Goal: Navigation & Orientation: Go to known website

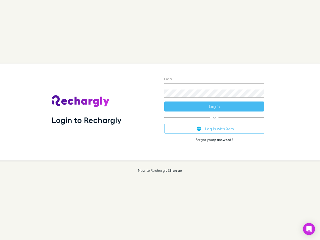
click at [160, 120] on div "Login to Rechargly" at bounding box center [104, 112] width 113 height 97
click at [214, 80] on input "Email" at bounding box center [214, 80] width 100 height 8
click at [214, 107] on button "Log in" at bounding box center [214, 107] width 100 height 10
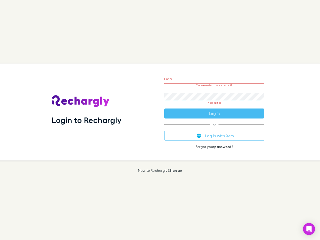
click at [214, 129] on div "Email Please enter a valid email. Password Please fill Log in or Log in with Xe…" at bounding box center [214, 112] width 108 height 97
click at [309, 229] on icon "Open Intercom Messenger" at bounding box center [309, 229] width 5 height 6
